Goal: Transaction & Acquisition: Purchase product/service

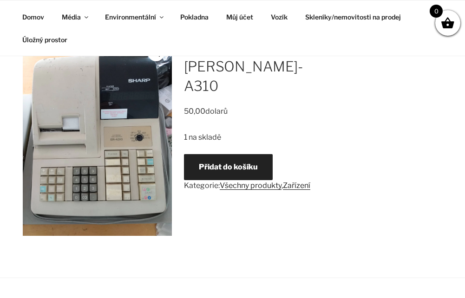
scroll to position [139, 0]
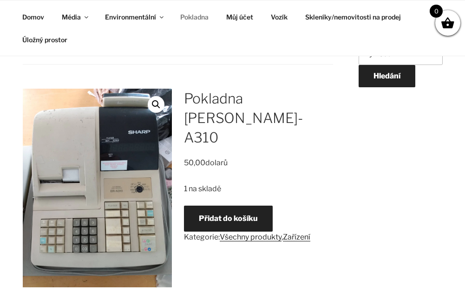
click at [191, 18] on link "Pokladna" at bounding box center [194, 17] width 45 height 23
click at [300, 233] on link "Zařízení" at bounding box center [296, 237] width 27 height 9
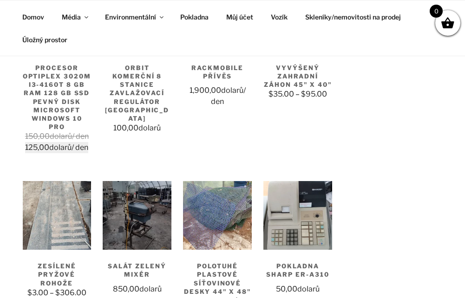
scroll to position [1543, 0]
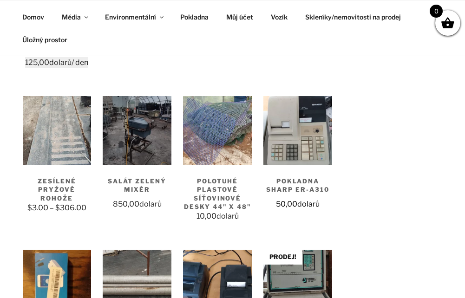
click at [281, 145] on img at bounding box center [298, 130] width 69 height 69
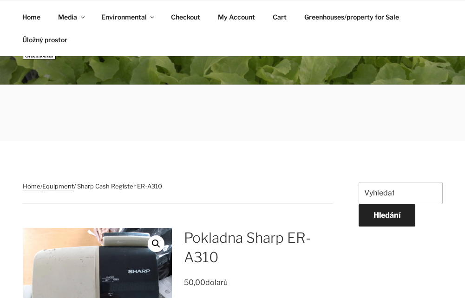
scroll to position [186, 0]
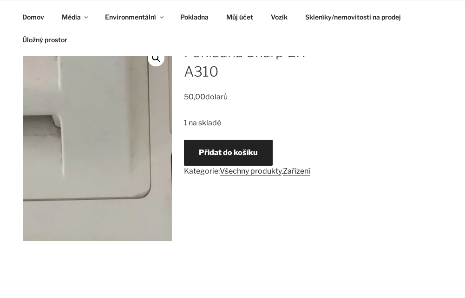
click at [91, 156] on img at bounding box center [129, 71] width 892 height 1190
